Goal: Information Seeking & Learning: Learn about a topic

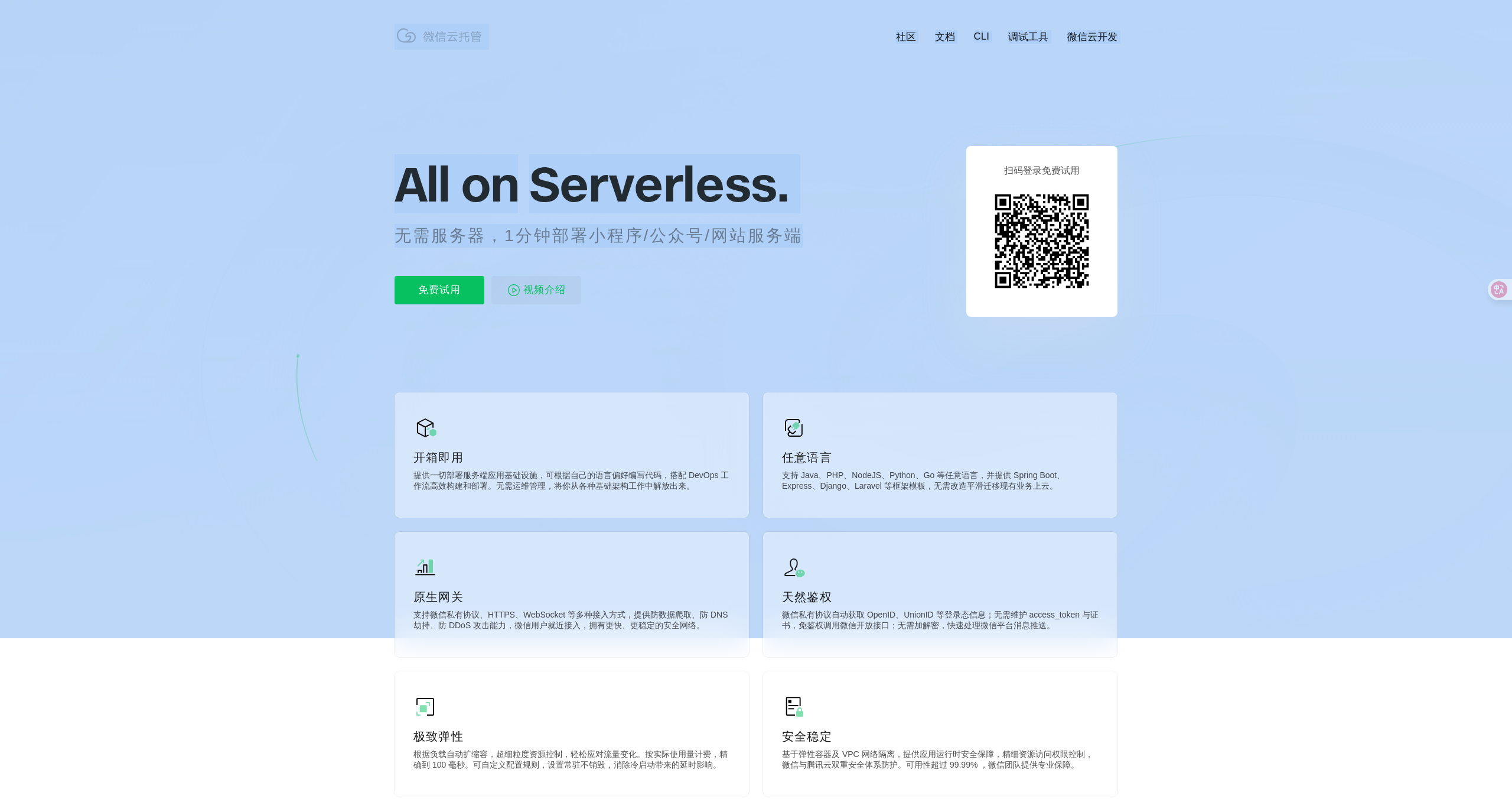
drag, startPoint x: 806, startPoint y: 241, endPoint x: 327, endPoint y: 232, distance: 479.1
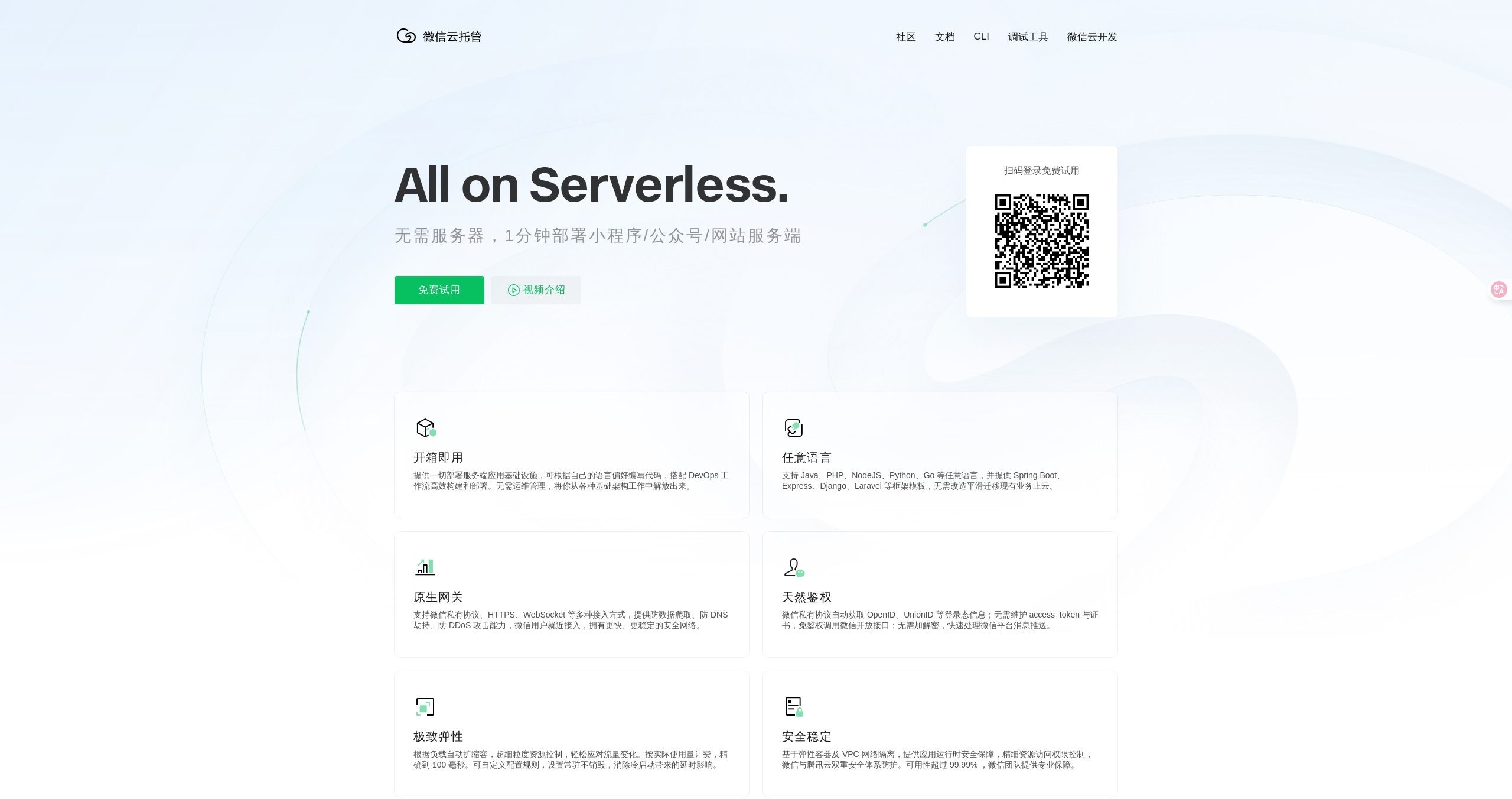
click at [366, 686] on div "社区 文档 CLI 调试工具 微信云开发 All on Serverless. 无需服务器，1分钟部署小程序/公众号/网站服务端 免费试用 视频介绍 扫码登录…" at bounding box center [756, 523] width 1512 height 1047
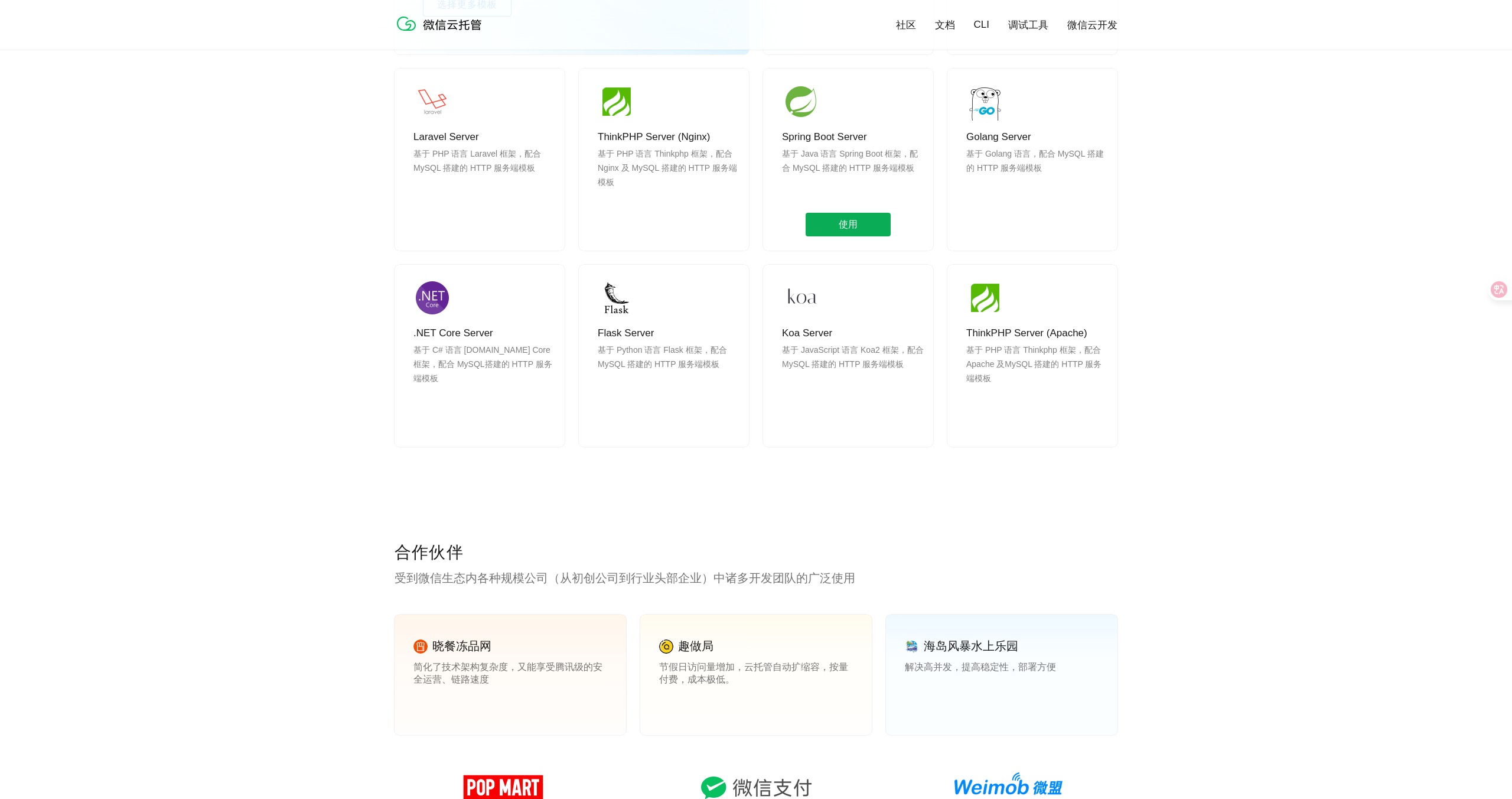
scroll to position [1162, 0]
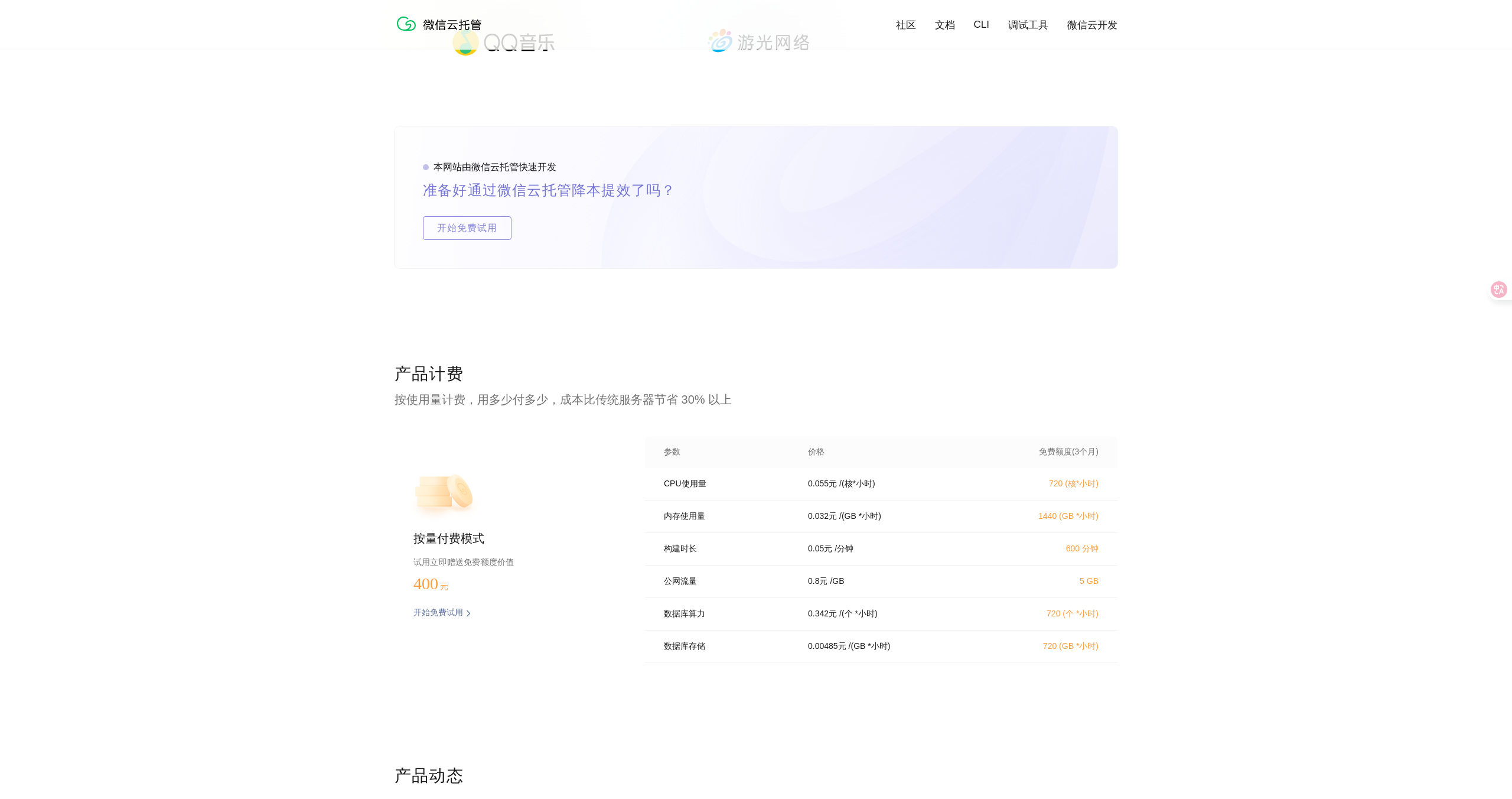
scroll to position [2102, 0]
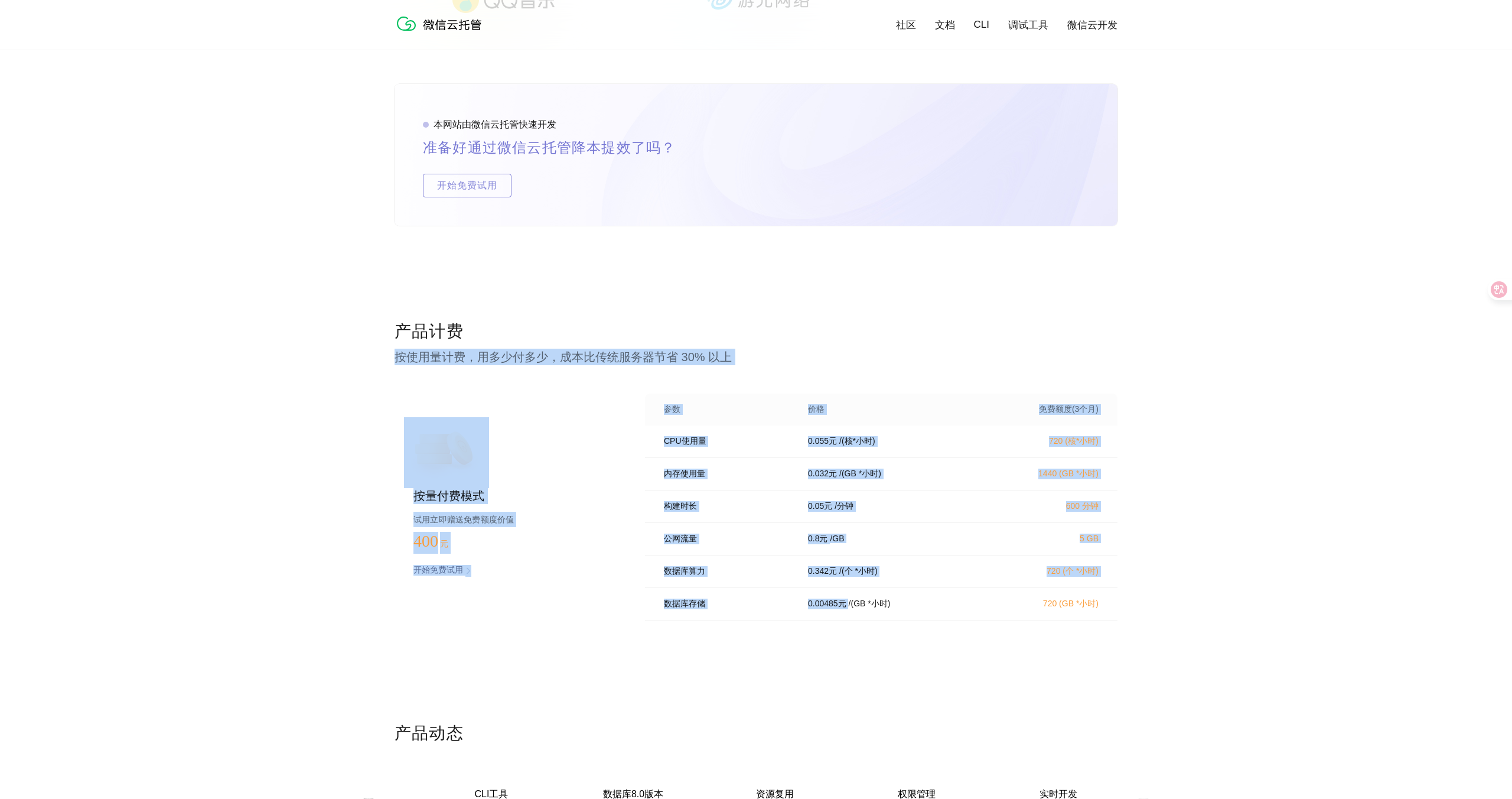
drag, startPoint x: 388, startPoint y: 350, endPoint x: 937, endPoint y: 607, distance: 606.2
click at [936, 606] on div "产品计费 按使用量计费，用多少付多少，成本比传统服务器节省 30% 以上 按量付费模式 试用立即赠送免费额度价值 400 元 开始免费试用 预估费用 参数 价…" at bounding box center [756, 521] width 1512 height 402
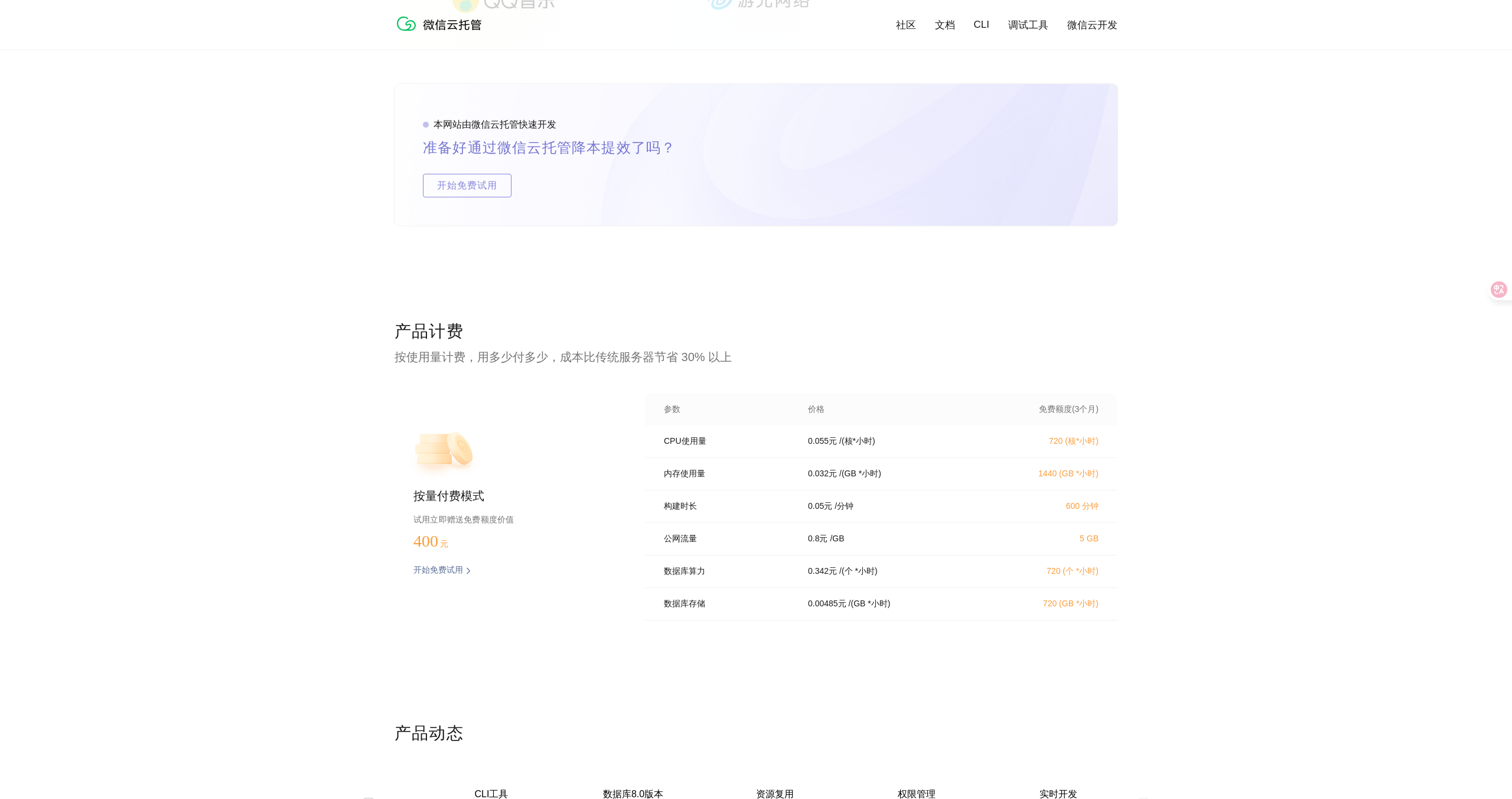
click at [861, 683] on div "产品计费 按使用量计费，用多少付多少，成本比传统服务器节省 30% 以上 按量付费模式 试用立即赠送免费额度价值 400 元 开始免费试用 预估费用 参数 价…" at bounding box center [756, 521] width 723 height 402
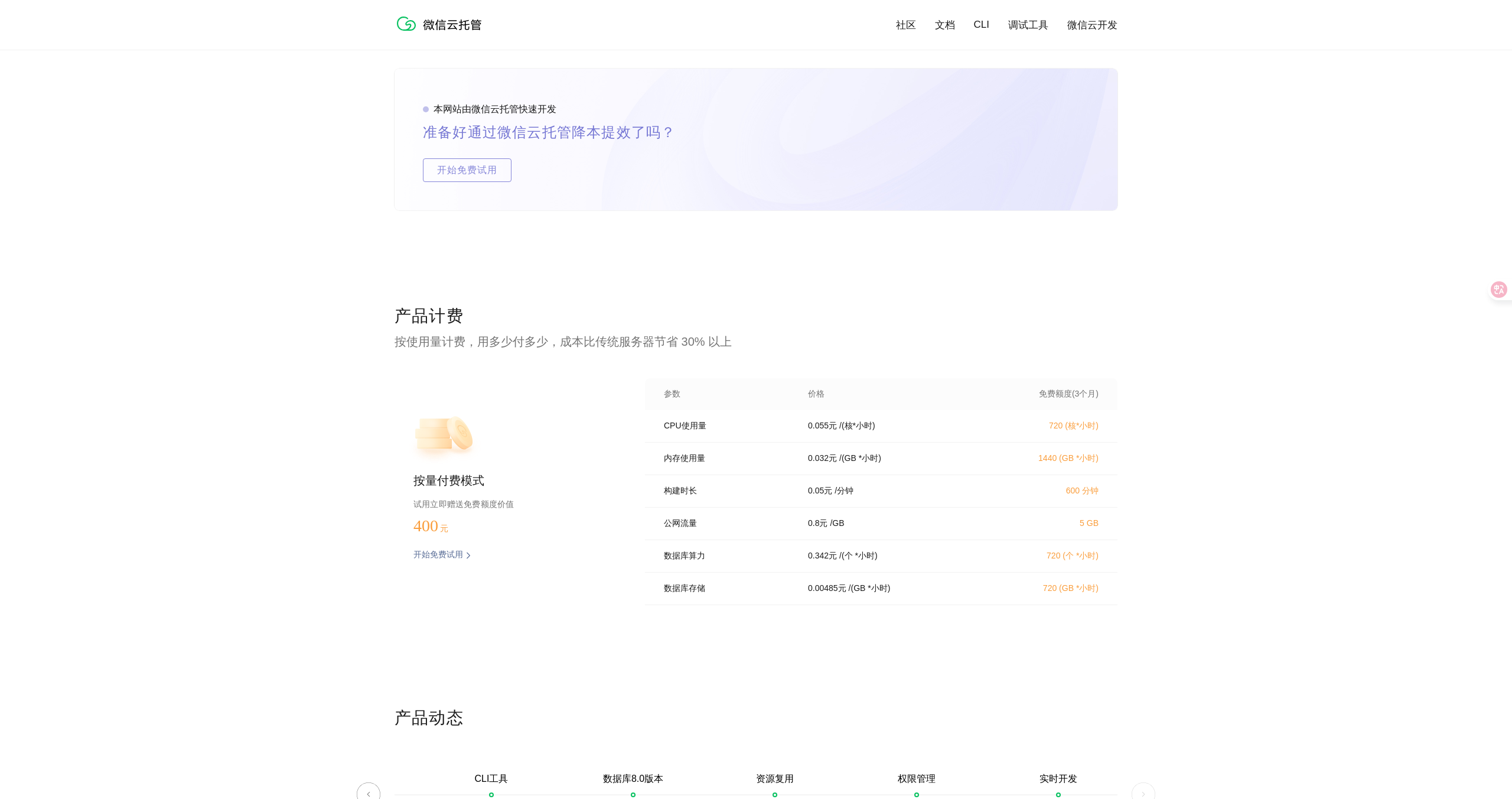
scroll to position [2122, 0]
click at [680, 517] on div "公网流量 0.8 元 / GB 5 GB" at bounding box center [881, 520] width 473 height 33
drag, startPoint x: 660, startPoint y: 516, endPoint x: 1107, endPoint y: 540, distance: 447.6
click at [1104, 536] on div "公网流量 0.8 元 / GB 5 GB" at bounding box center [881, 520] width 473 height 33
click at [1057, 625] on div "产品计费 按使用量计费，用多少付多少，成本比传统服务器节省 30% 以上 按量付费模式 试用立即赠送免费额度价值 400 元 开始免费试用 预估费用 参数 价…" at bounding box center [756, 501] width 723 height 402
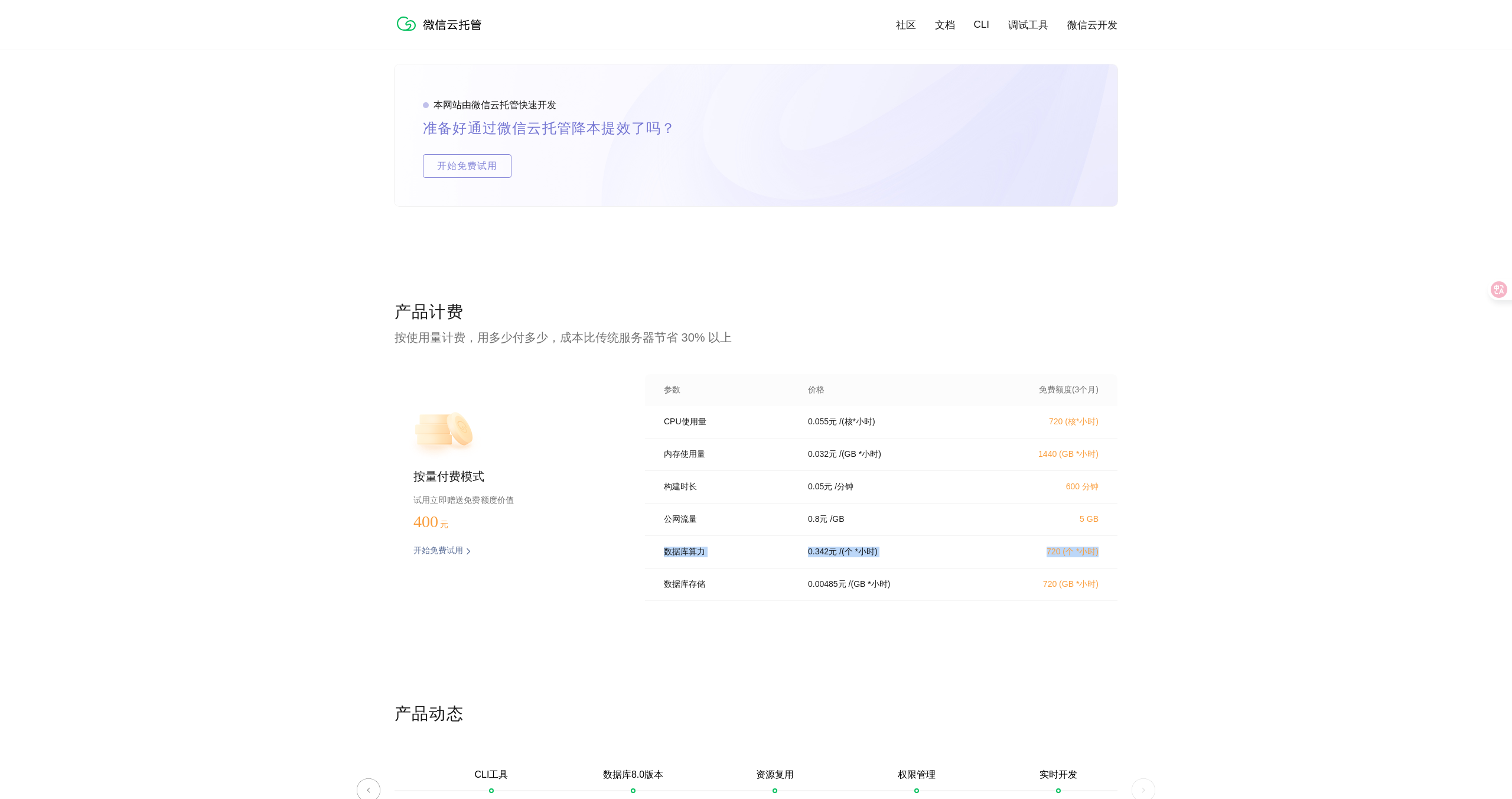
drag, startPoint x: 657, startPoint y: 558, endPoint x: 1125, endPoint y: 558, distance: 468.0
click at [1125, 558] on div "产品计费 按使用量计费，用多少付多少，成本比传统服务器节省 30% 以上 按量付费模式 试用立即赠送免费额度价值 400 元 开始免费试用 预估费用 参数 价…" at bounding box center [756, 501] width 1512 height 402
click at [1112, 587] on div "数据库存储 0.00485 元 / (GB *小时) 720 (GB *小时)" at bounding box center [881, 585] width 473 height 33
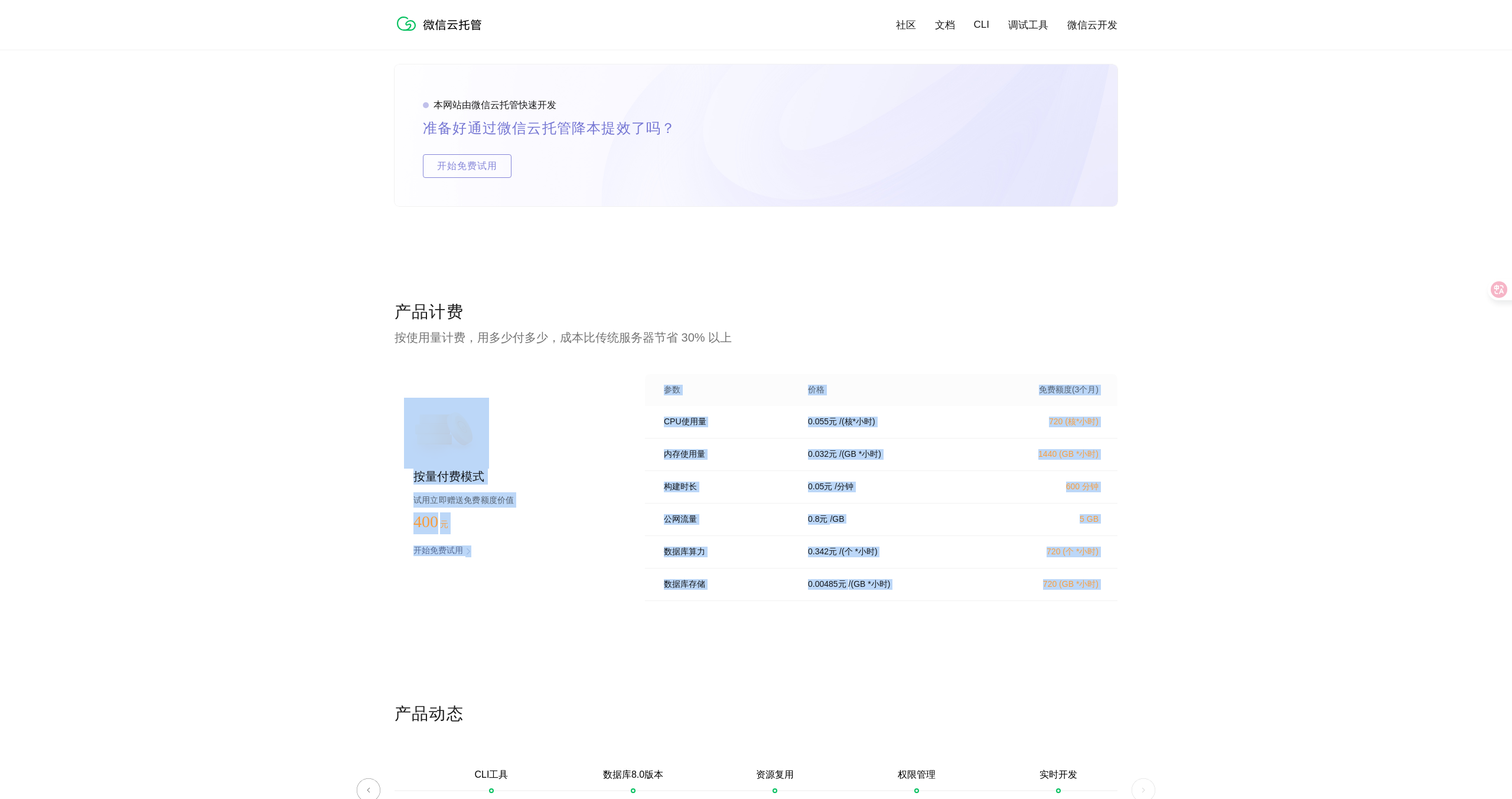
drag, startPoint x: 1112, startPoint y: 587, endPoint x: 539, endPoint y: 394, distance: 604.6
click at [539, 394] on div "按量付费模式 试用立即赠送免费额度价值 400 元 开始免费试用 预估费用 参数 价格 免费额度(3个月) CPU使用量 0.055 元 / (核*小时) 7…" at bounding box center [756, 491] width 723 height 234
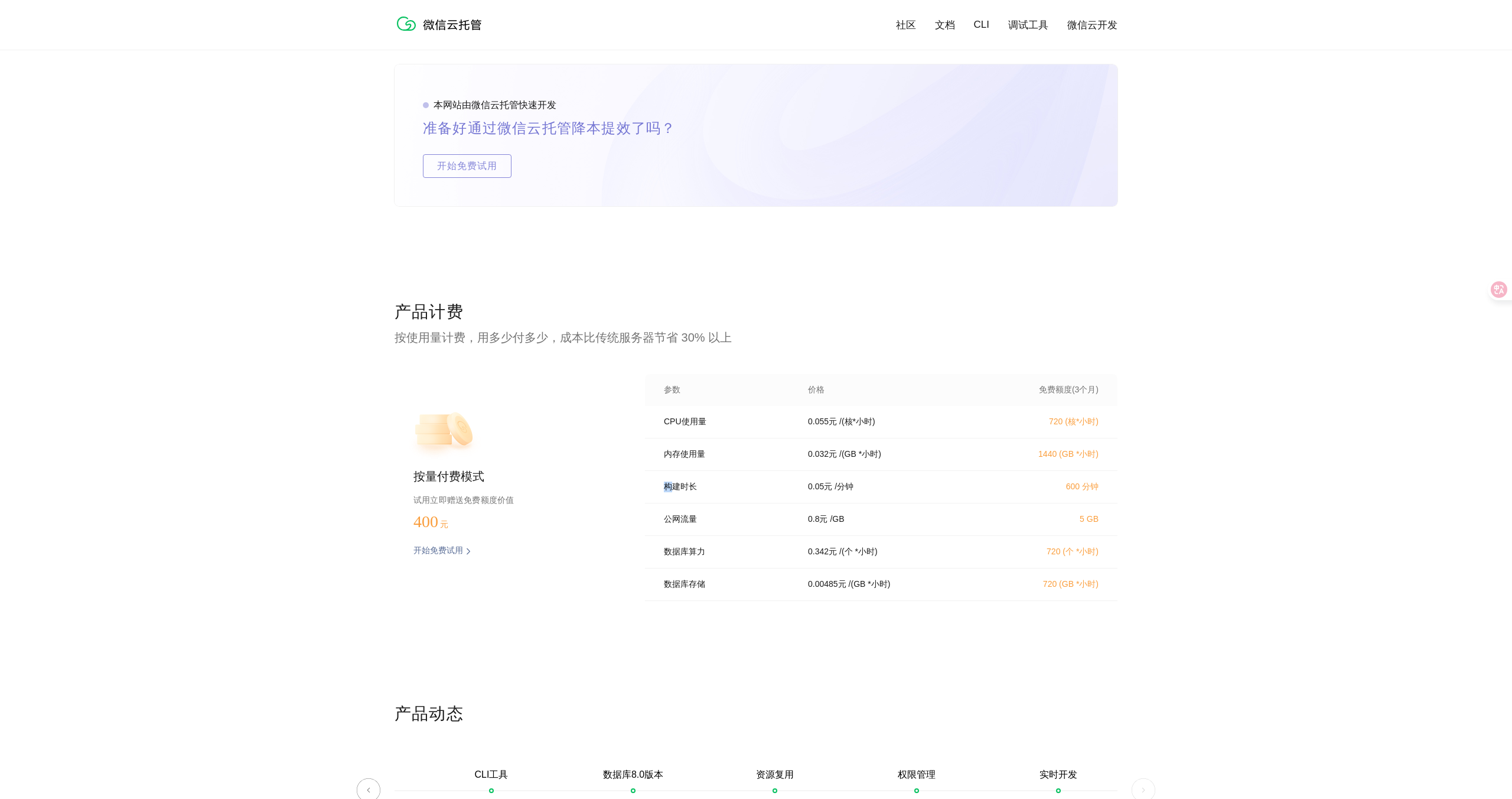
click at [717, 481] on div "构建时长 0.05 元 / 分钟 600 分钟" at bounding box center [881, 487] width 473 height 33
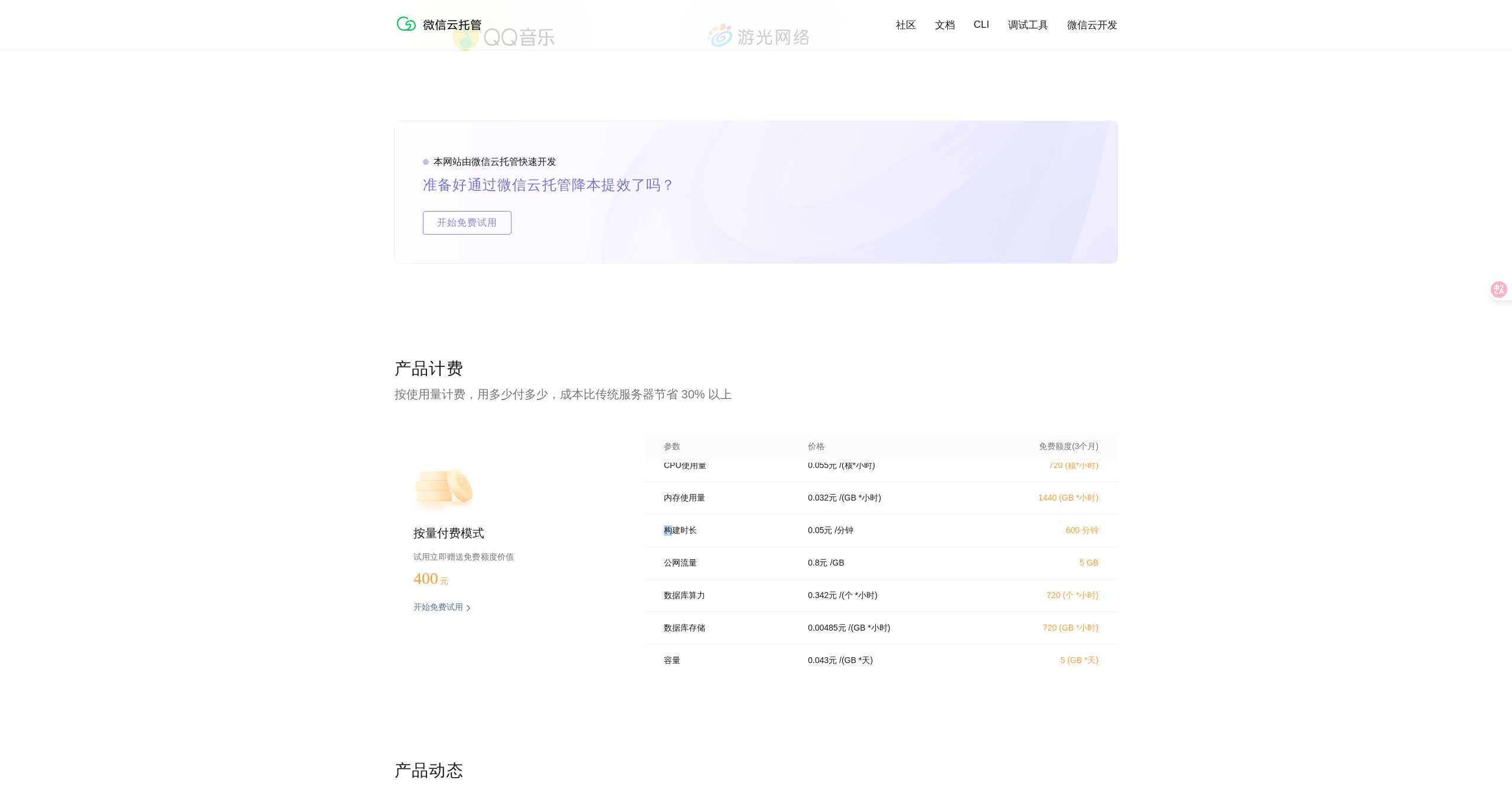
scroll to position [0, 0]
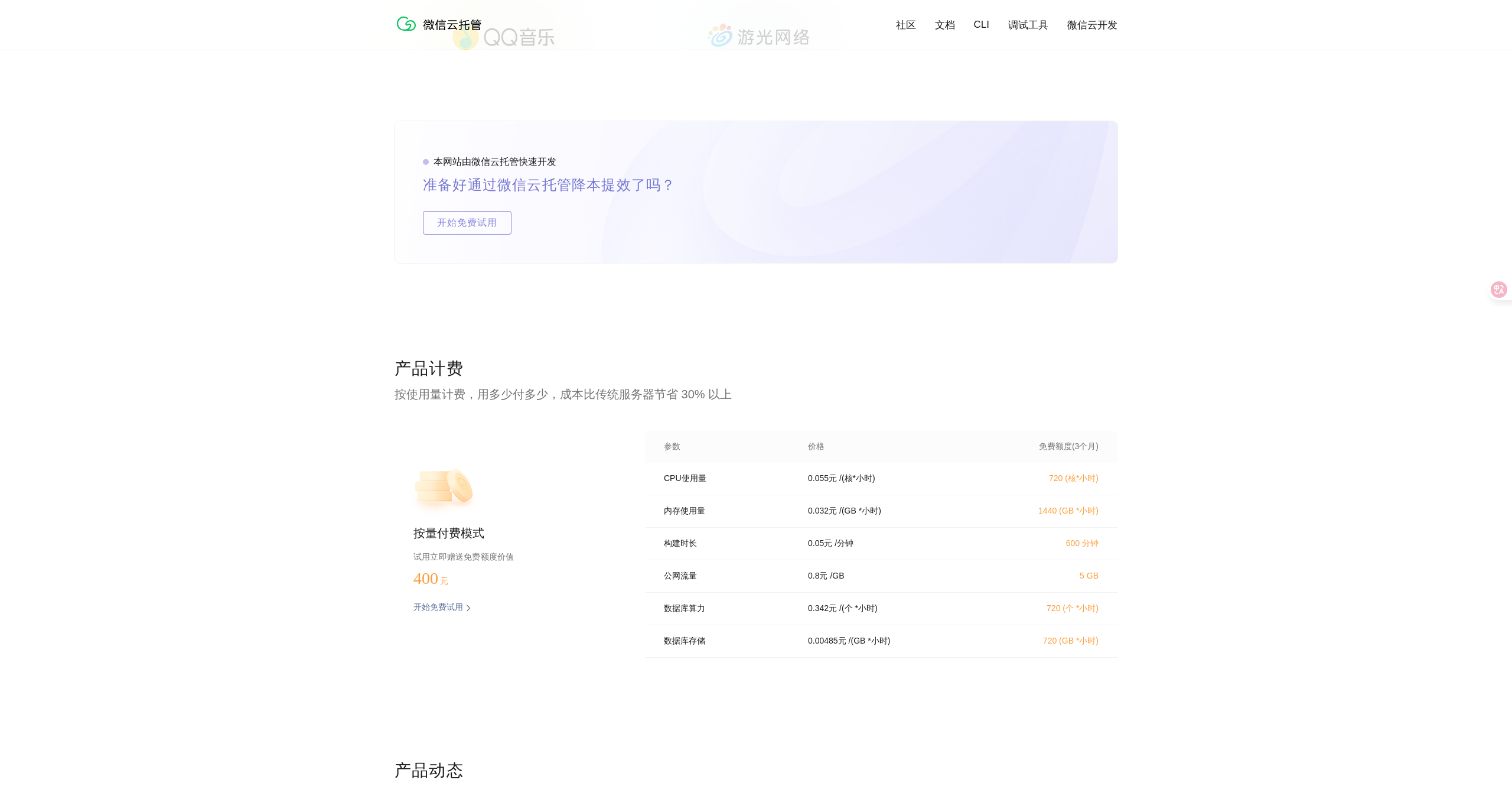
click at [652, 481] on div "CPU使用量 0.055 元 / (核*小时) 720 (核*小时)" at bounding box center [881, 479] width 473 height 33
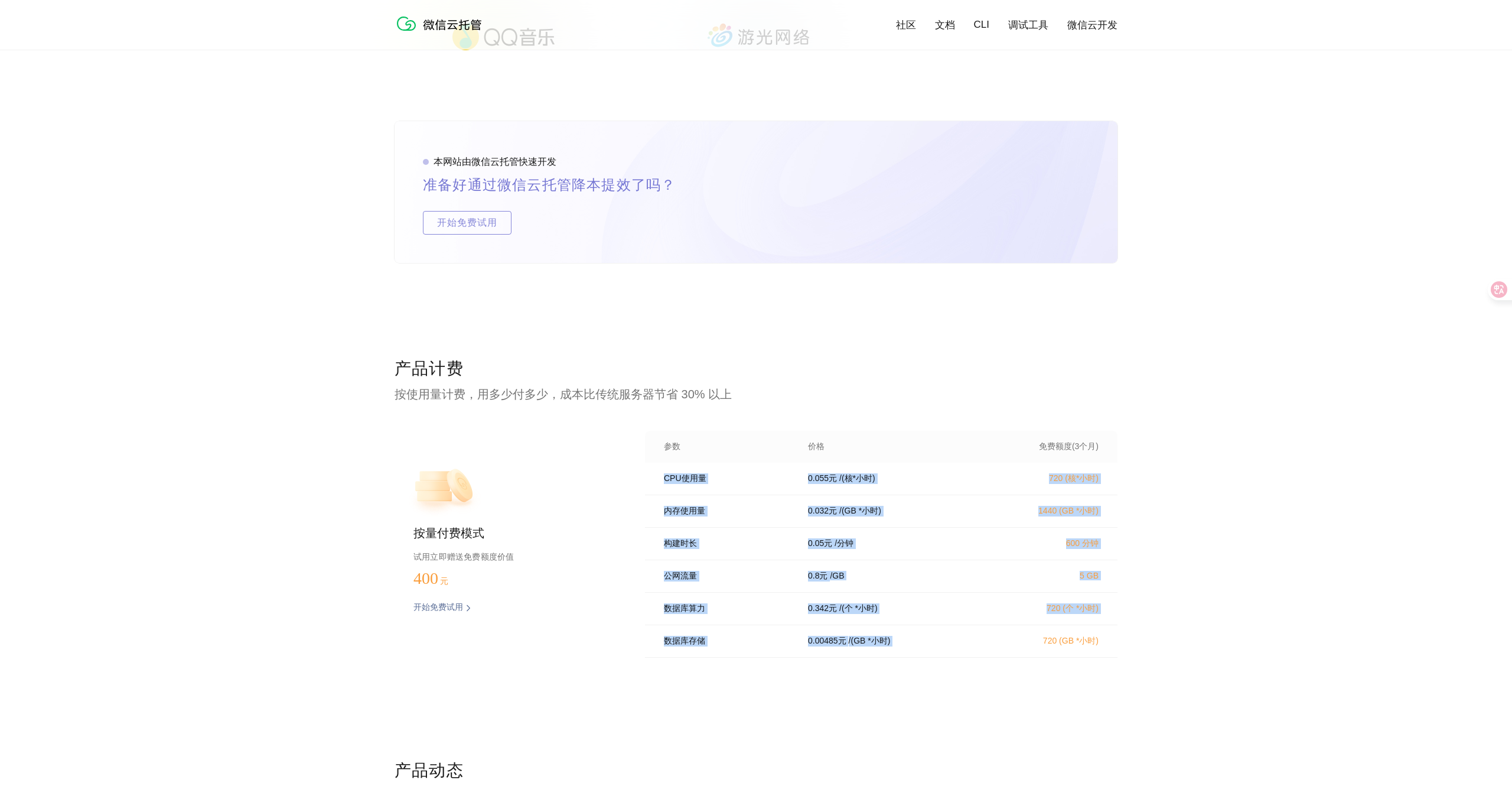
drag, startPoint x: 654, startPoint y: 481, endPoint x: 1041, endPoint y: 647, distance: 421.1
click at [1039, 646] on div "CPU使用量 0.055 元 / (核*小时) 720 (核*小时) 内存使用量 0.032 元 / (GB *小时) 1440 (GB *小时) 构建时长 …" at bounding box center [881, 563] width 473 height 202
click at [1041, 647] on p "720 (GB *小时)" at bounding box center [1046, 641] width 104 height 10
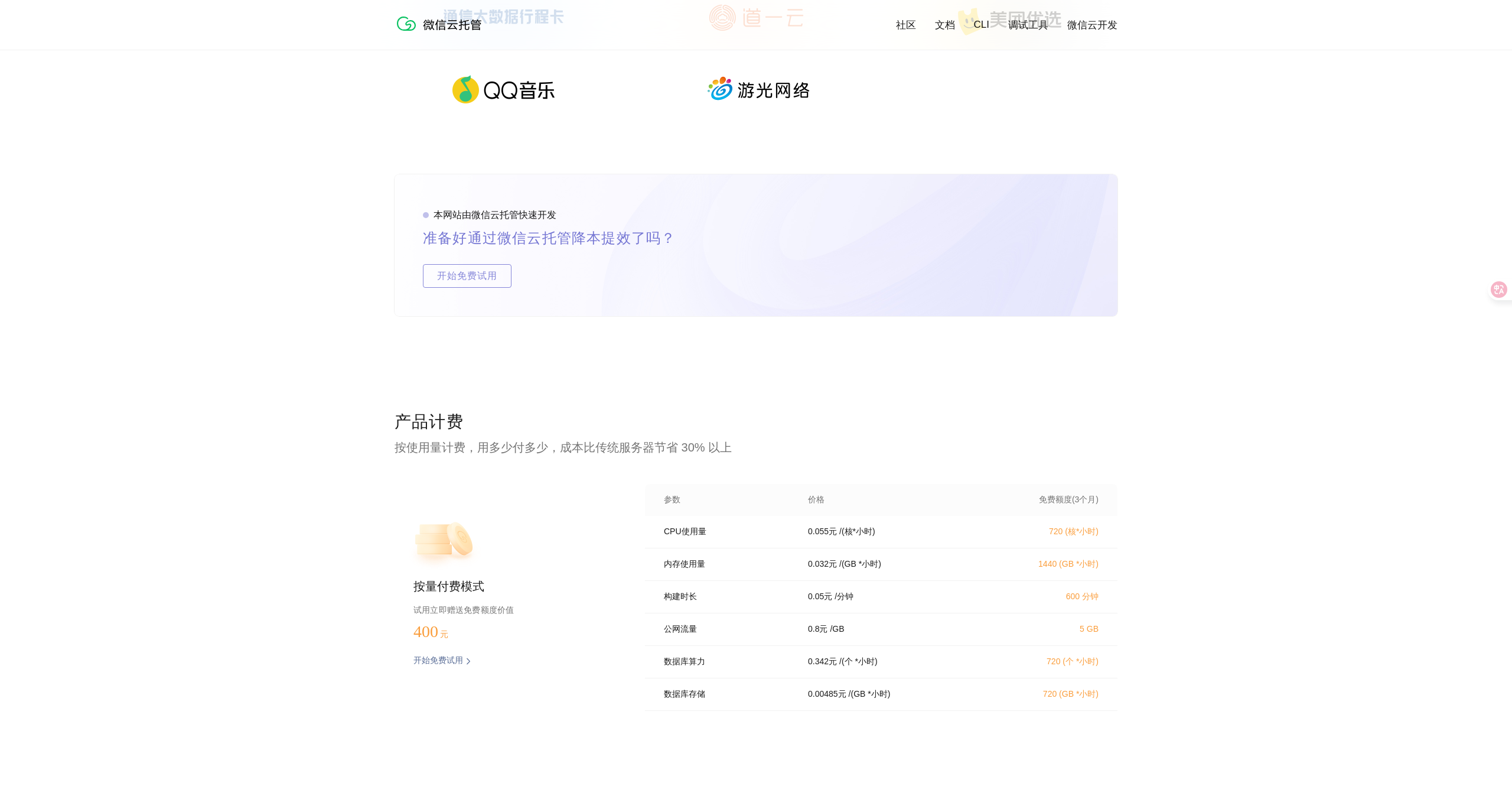
scroll to position [1977, 0]
